Goal: Task Accomplishment & Management: Use online tool/utility

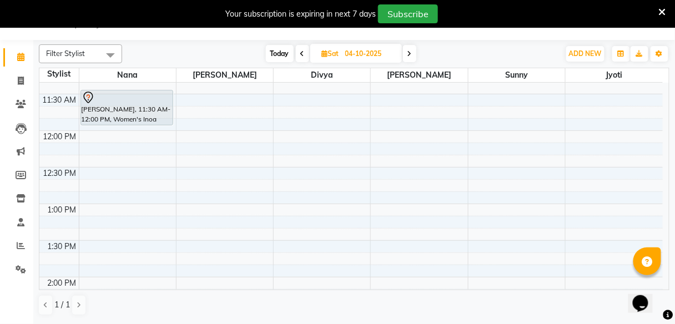
click at [401, 203] on div "8:00 AM 8:30 AM 9:00 AM 9:30 AM 10:00 AM 10:30 AM 11:00 AM 11:30 AM 12:00 PM 12…" at bounding box center [351, 314] width 624 height 953
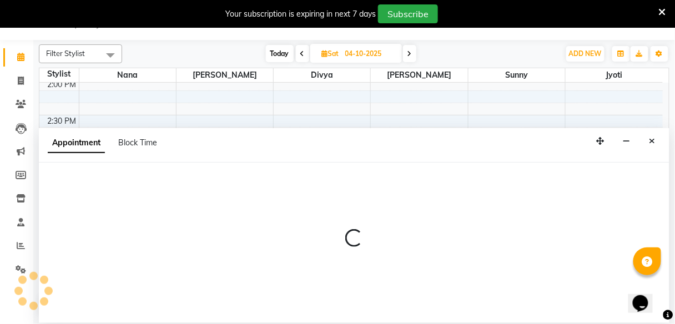
select select "78561"
select select "tentative"
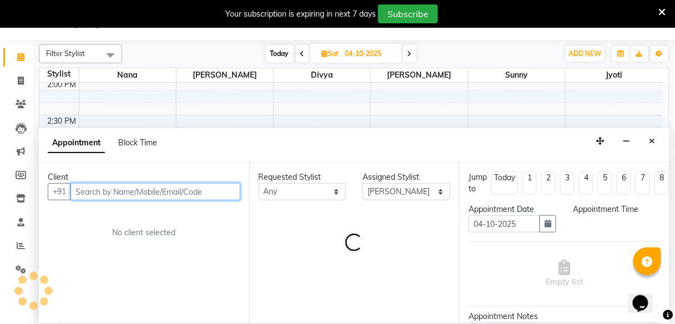
select select "780"
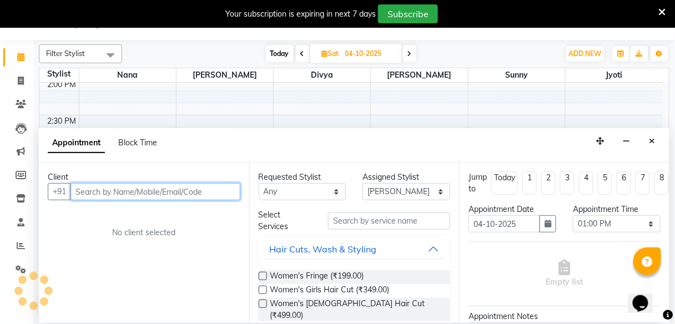
scroll to position [444, 0]
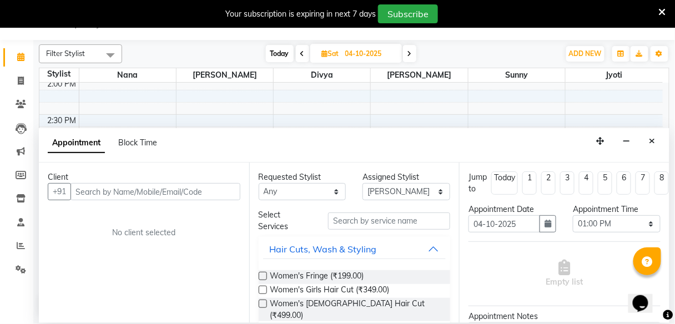
click at [305, 59] on span at bounding box center [302, 53] width 13 height 17
type input "03-10-2025"
select select "780"
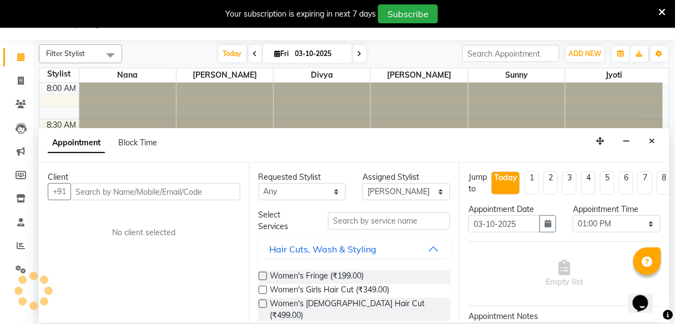
scroll to position [729, 0]
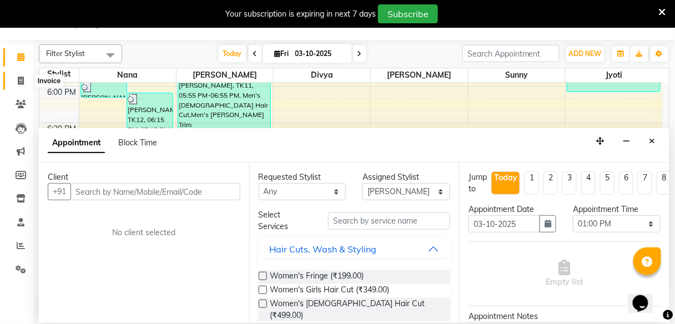
click at [19, 82] on icon at bounding box center [21, 81] width 6 height 8
select select "service"
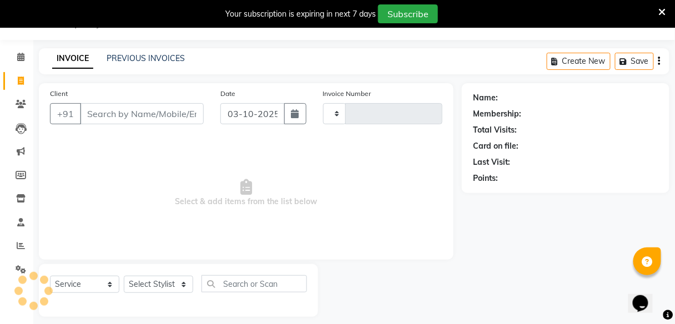
type input "2787"
select select "7086"
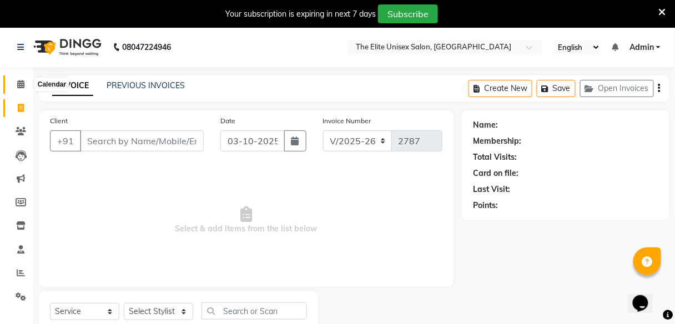
click at [18, 82] on icon at bounding box center [20, 84] width 7 height 8
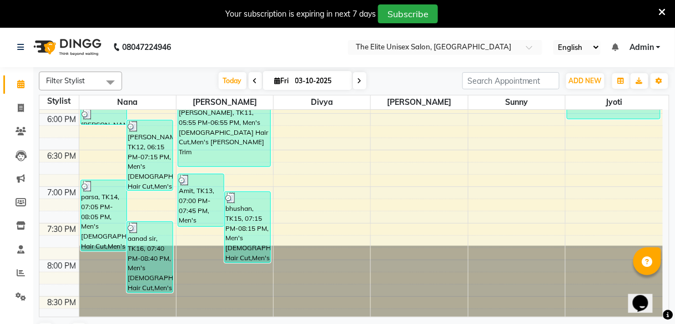
scroll to position [27, 0]
